Goal: Information Seeking & Learning: Learn about a topic

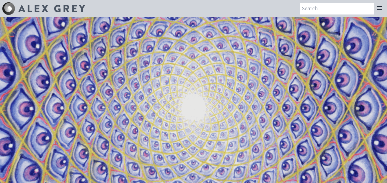
click at [382, 8] on icon at bounding box center [379, 8] width 6 height 6
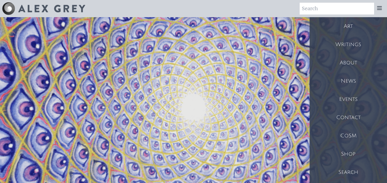
click at [354, 24] on div "Art" at bounding box center [347, 26] width 77 height 18
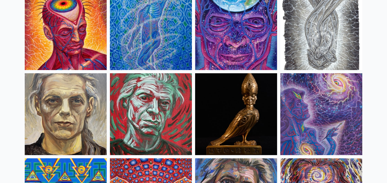
scroll to position [1303, 0]
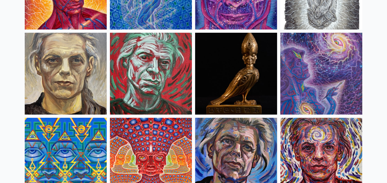
click at [147, 155] on img at bounding box center [151, 159] width 82 height 82
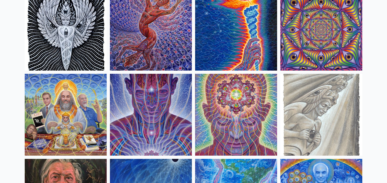
scroll to position [726, 0]
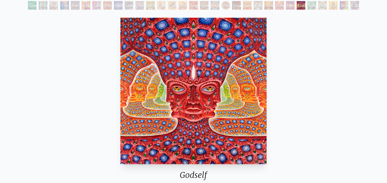
scroll to position [31, 0]
